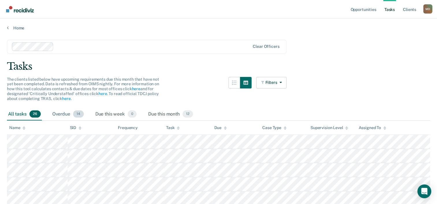
click at [69, 112] on div "Overdue 14" at bounding box center [68, 114] width 34 height 13
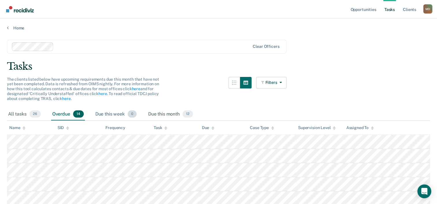
click at [115, 115] on div "Due this week 0" at bounding box center [116, 114] width 44 height 13
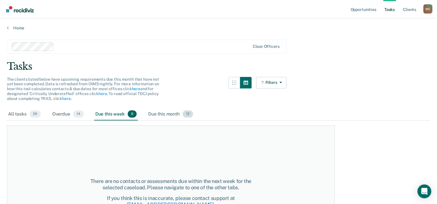
click at [150, 113] on div "Due this month 12" at bounding box center [170, 114] width 47 height 13
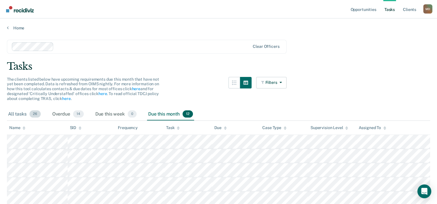
click at [17, 110] on div "All tasks 26" at bounding box center [24, 114] width 35 height 13
click at [356, 13] on link "Opportunities" at bounding box center [363, 9] width 28 height 18
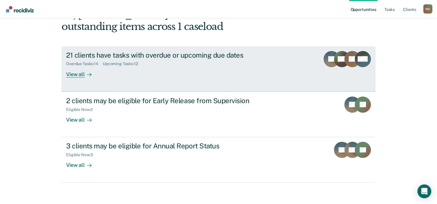
scroll to position [41, 0]
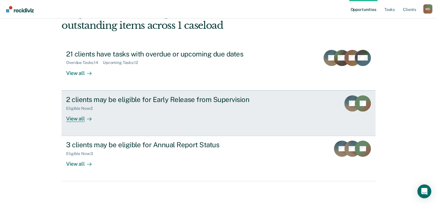
click at [72, 122] on div "View all" at bounding box center [82, 116] width 32 height 11
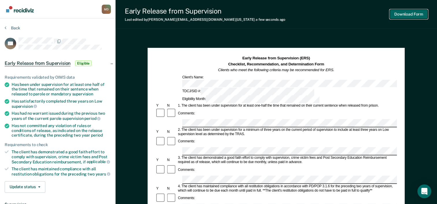
click at [409, 12] on button "Download Form" at bounding box center [408, 15] width 38 height 10
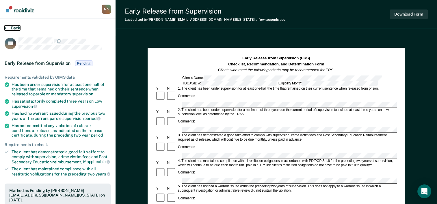
click at [17, 28] on button "Back" at bounding box center [13, 27] width 16 height 5
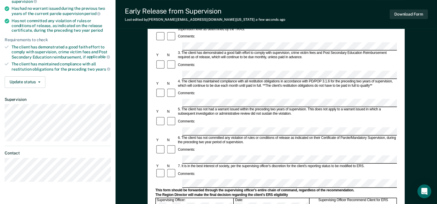
scroll to position [115, 0]
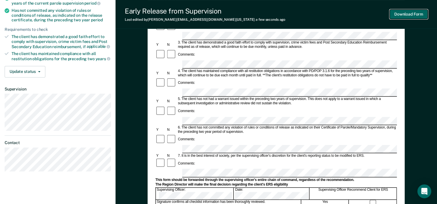
click at [405, 16] on button "Download Form" at bounding box center [408, 15] width 38 height 10
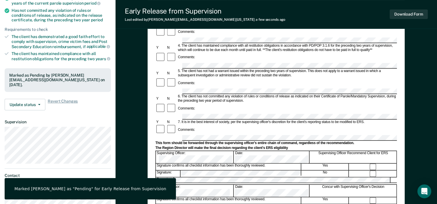
scroll to position [0, 0]
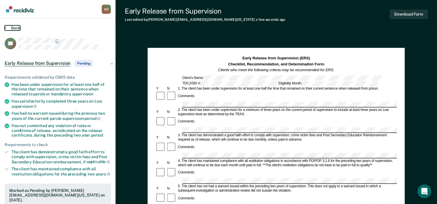
click at [13, 29] on button "Back" at bounding box center [13, 27] width 16 height 5
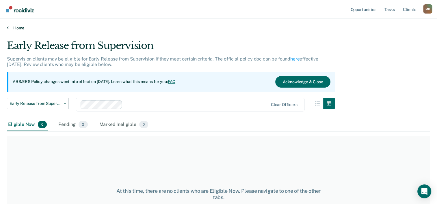
click at [13, 29] on link "Home" at bounding box center [218, 27] width 423 height 5
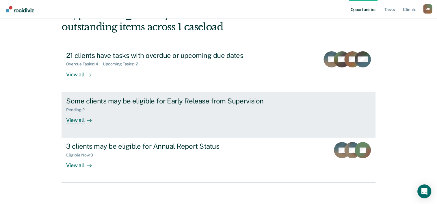
scroll to position [41, 0]
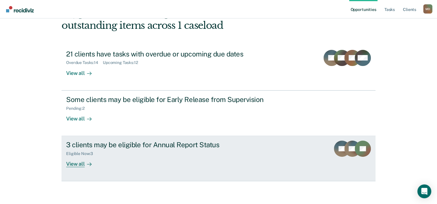
click at [146, 150] on div "Eligible Now : 3" at bounding box center [167, 152] width 203 height 7
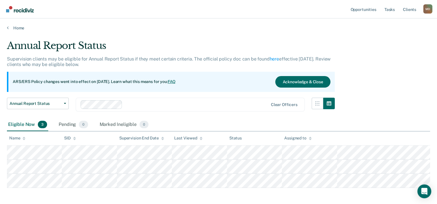
scroll to position [25, 0]
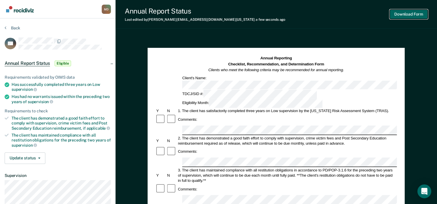
click at [407, 18] on button "Download Form" at bounding box center [408, 15] width 38 height 10
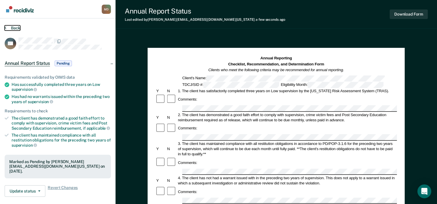
click at [10, 29] on button "Back" at bounding box center [13, 27] width 16 height 5
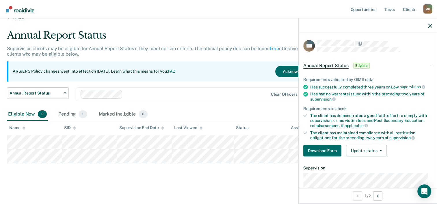
click at [252, 189] on main "Annual Report Status Supervision clients may be eligible for Annual Report Stat…" at bounding box center [218, 111] width 437 height 183
click at [432, 27] on div at bounding box center [368, 25] width 138 height 14
click at [430, 25] on icon "button" at bounding box center [430, 26] width 4 height 4
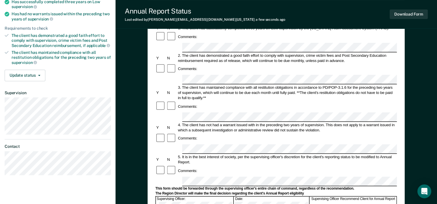
scroll to position [87, 0]
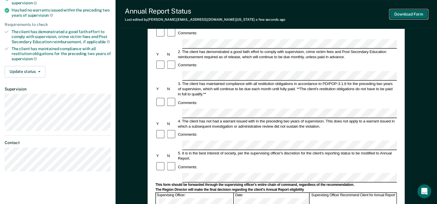
click at [419, 14] on button "Download Form" at bounding box center [408, 15] width 38 height 10
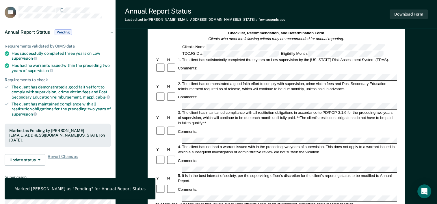
scroll to position [0, 0]
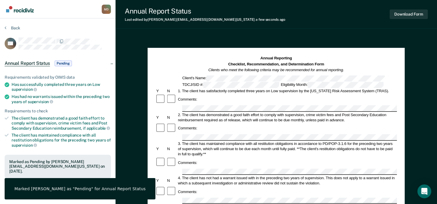
click at [11, 30] on div "Back" at bounding box center [58, 31] width 106 height 12
click at [11, 27] on button "Back" at bounding box center [13, 27] width 16 height 5
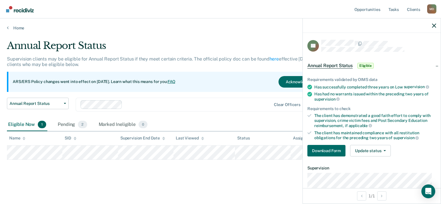
click at [263, 172] on div "Annual Report Status Supervision clients may be eligible for Annual Report Stat…" at bounding box center [220, 110] width 427 height 140
click at [434, 24] on icon "button" at bounding box center [434, 26] width 4 height 4
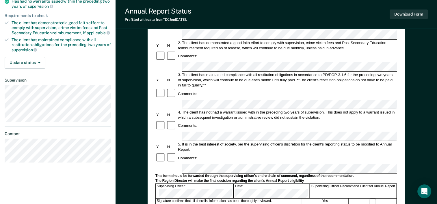
scroll to position [115, 0]
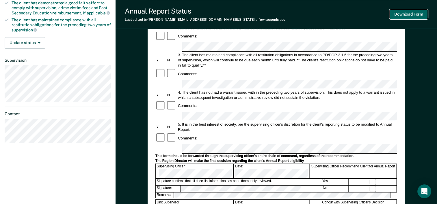
click at [410, 14] on button "Download Form" at bounding box center [408, 15] width 38 height 10
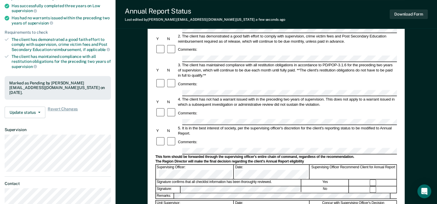
scroll to position [0, 0]
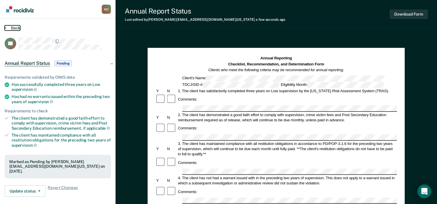
click at [14, 27] on button "Back" at bounding box center [13, 27] width 16 height 5
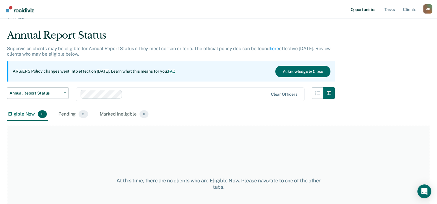
click at [353, 13] on link "Opportunities" at bounding box center [363, 9] width 28 height 18
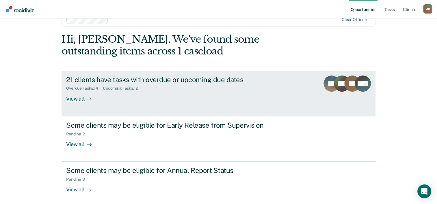
scroll to position [29, 0]
